Goal: Information Seeking & Learning: Learn about a topic

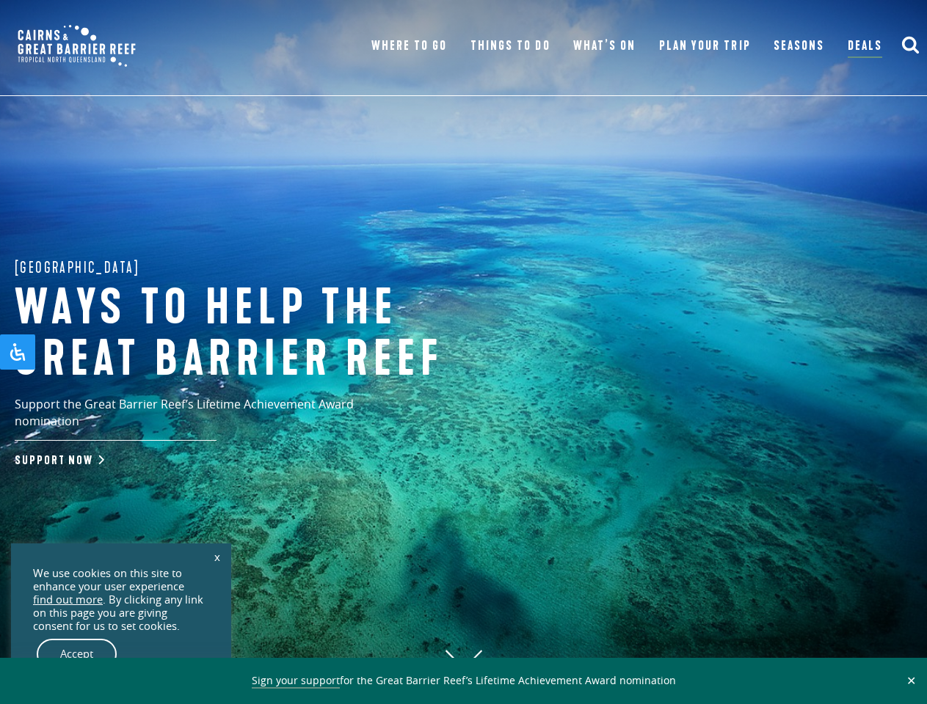
click at [463, 352] on h1 "Ways to help the great barrier reef" at bounding box center [257, 334] width 484 height 102
click at [911, 681] on button "✕" at bounding box center [911, 680] width 17 height 13
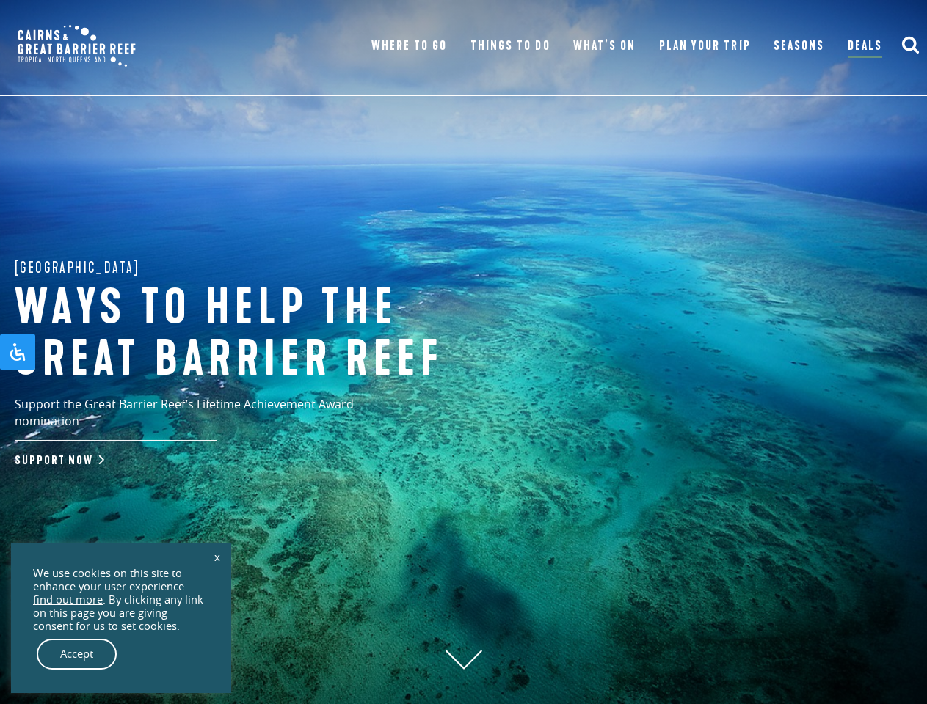
click at [910, 45] on icon "submit" at bounding box center [910, 44] width 18 height 18
click at [217, 557] on link "x" at bounding box center [217, 557] width 21 height 32
click at [121, 655] on div "Accept" at bounding box center [121, 654] width 176 height 31
click at [77, 655] on div "Great Barrier Reef Ways to help the great barrier reef Support the Great Barrie…" at bounding box center [463, 352] width 927 height 704
click at [18, 352] on icon "Open Accessibility Panel" at bounding box center [18, 352] width 18 height 18
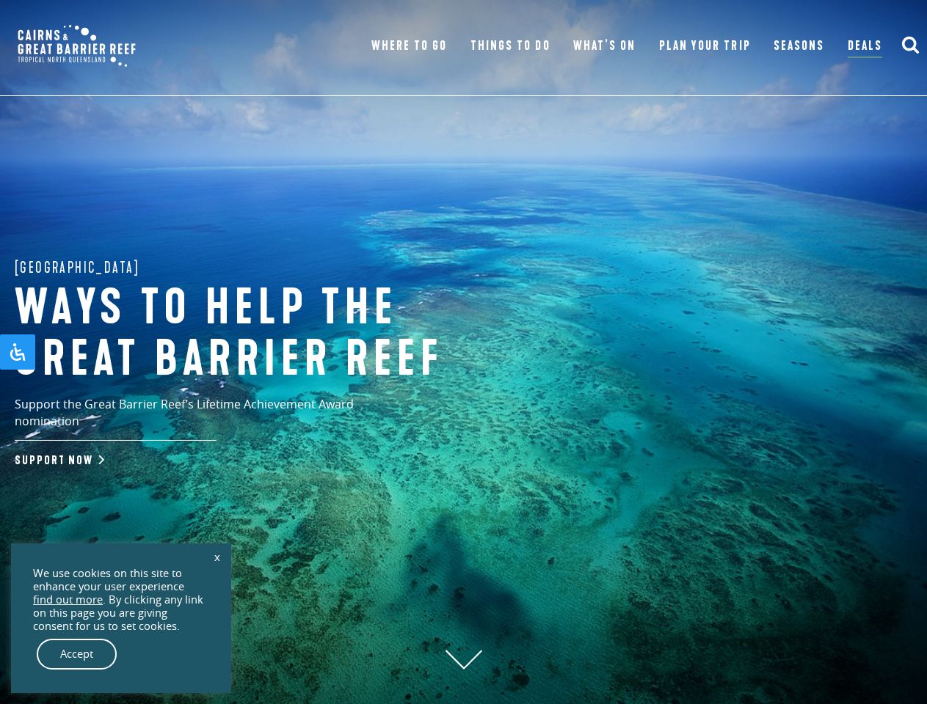
click at [0, 0] on div "[MEDICAL_DATA] Friendly Mode [MEDICAL_DATA] Friendly Mode Reduces distractions …" at bounding box center [0, 0] width 0 height 0
